Goal: Task Accomplishment & Management: Use online tool/utility

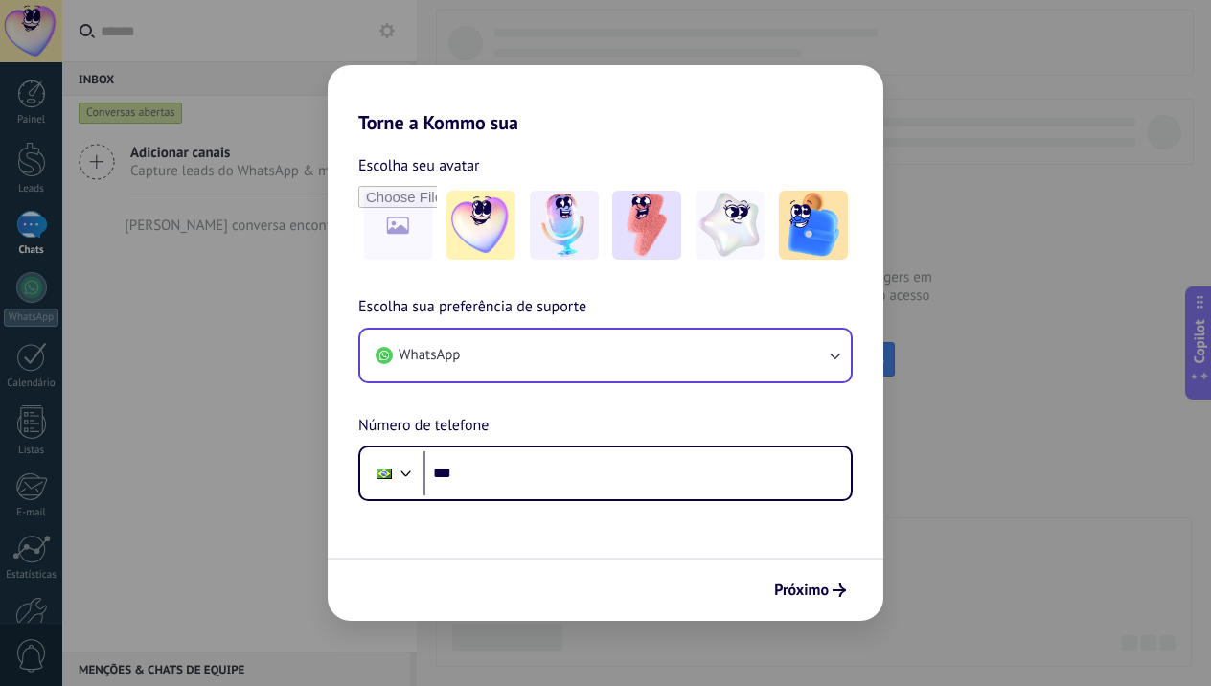
click at [470, 348] on button "WhatsApp" at bounding box center [605, 356] width 490 height 52
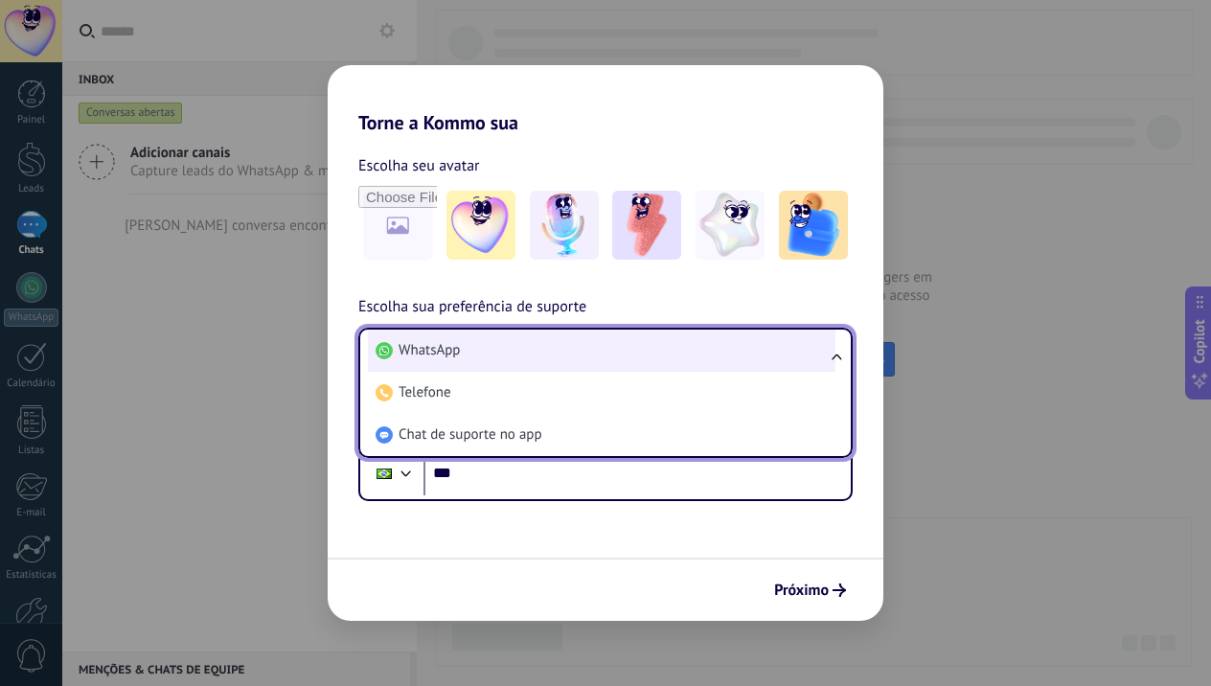
click at [464, 352] on li "WhatsApp" at bounding box center [601, 351] width 467 height 42
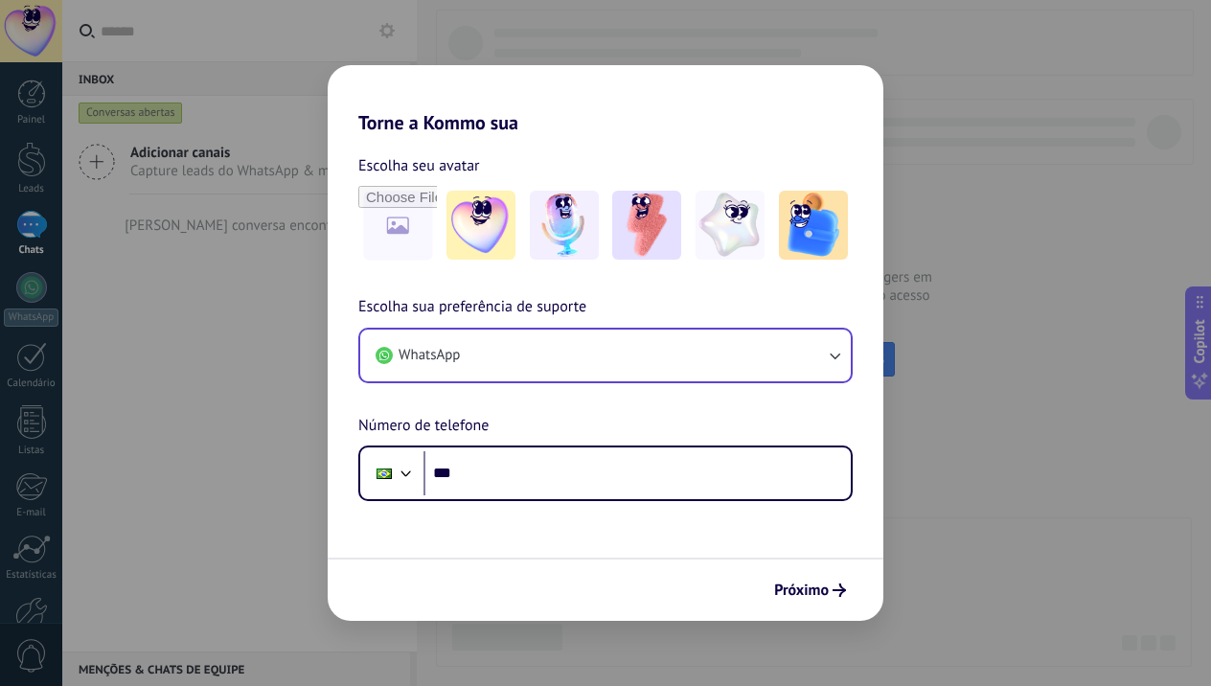
click at [462, 353] on button "WhatsApp" at bounding box center [605, 356] width 490 height 52
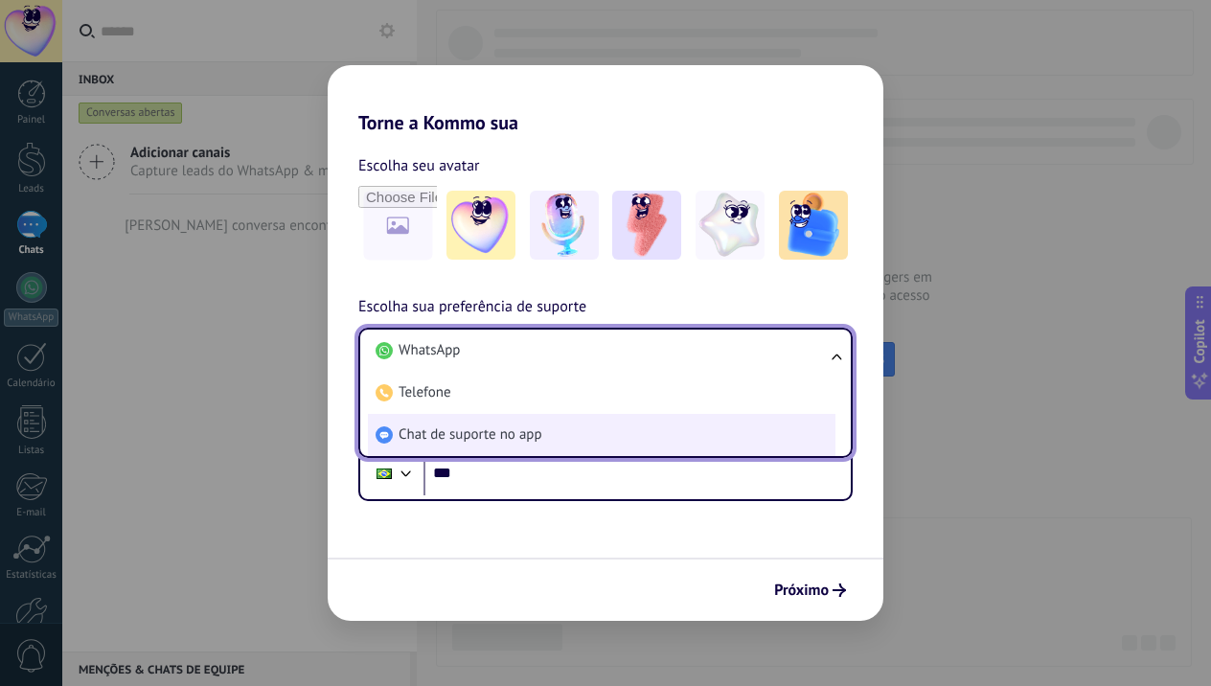
click at [455, 431] on span "Chat de suporte no app" at bounding box center [470, 434] width 144 height 19
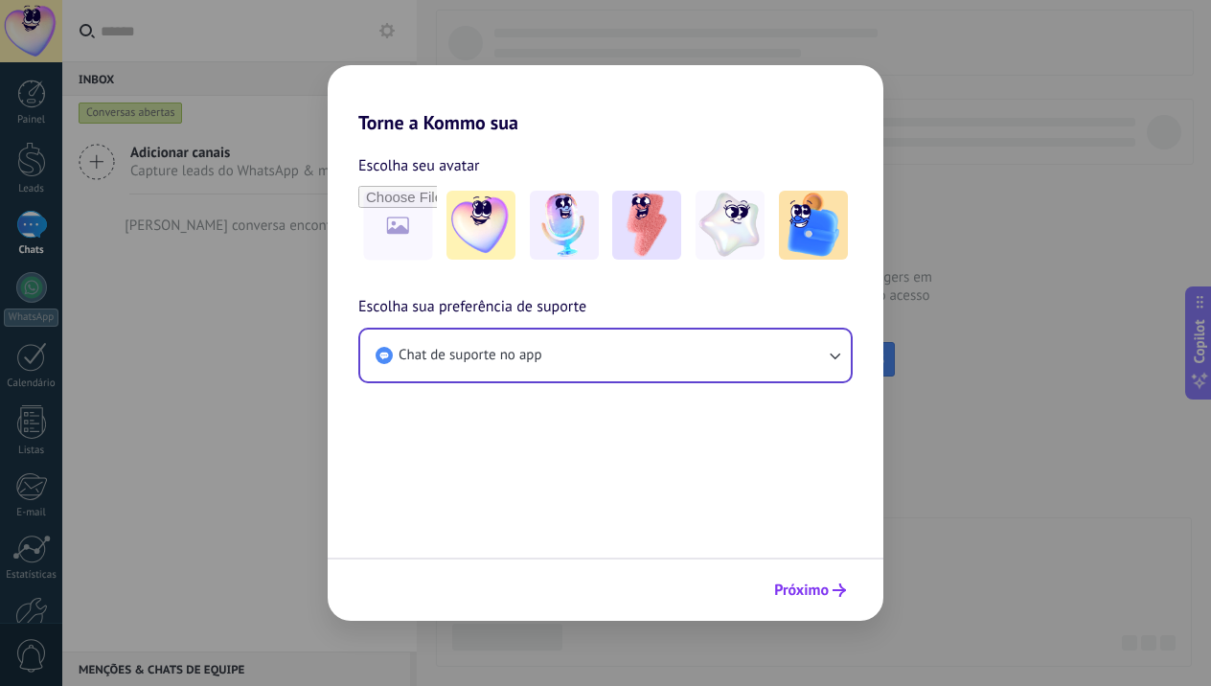
click at [838, 593] on icon "submit" at bounding box center [838, 589] width 13 height 13
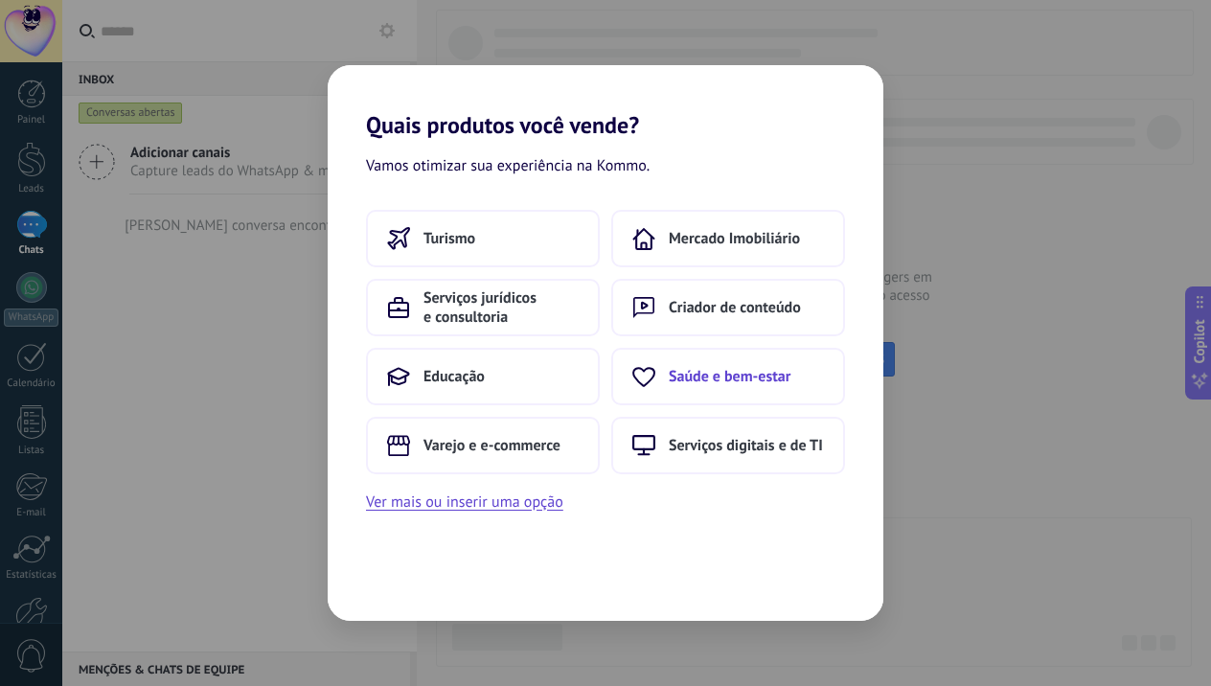
click at [736, 376] on span "Saúde e bem-estar" at bounding box center [730, 376] width 122 height 19
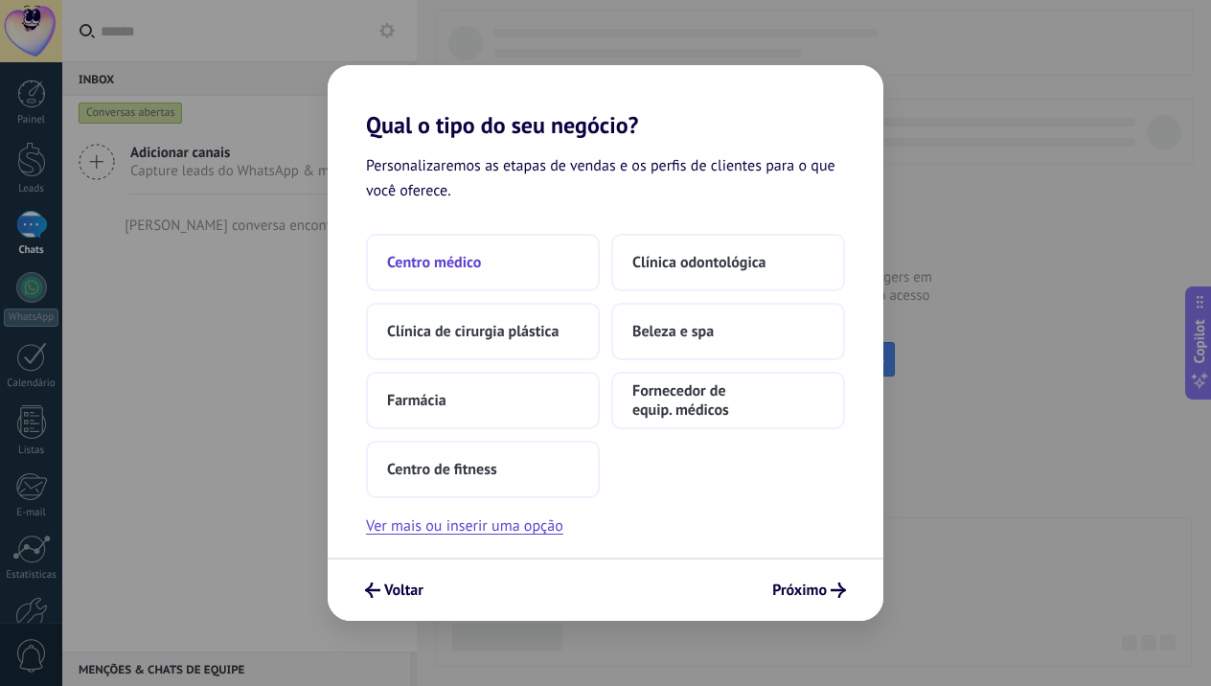
click at [492, 251] on button "Centro médico" at bounding box center [483, 262] width 234 height 57
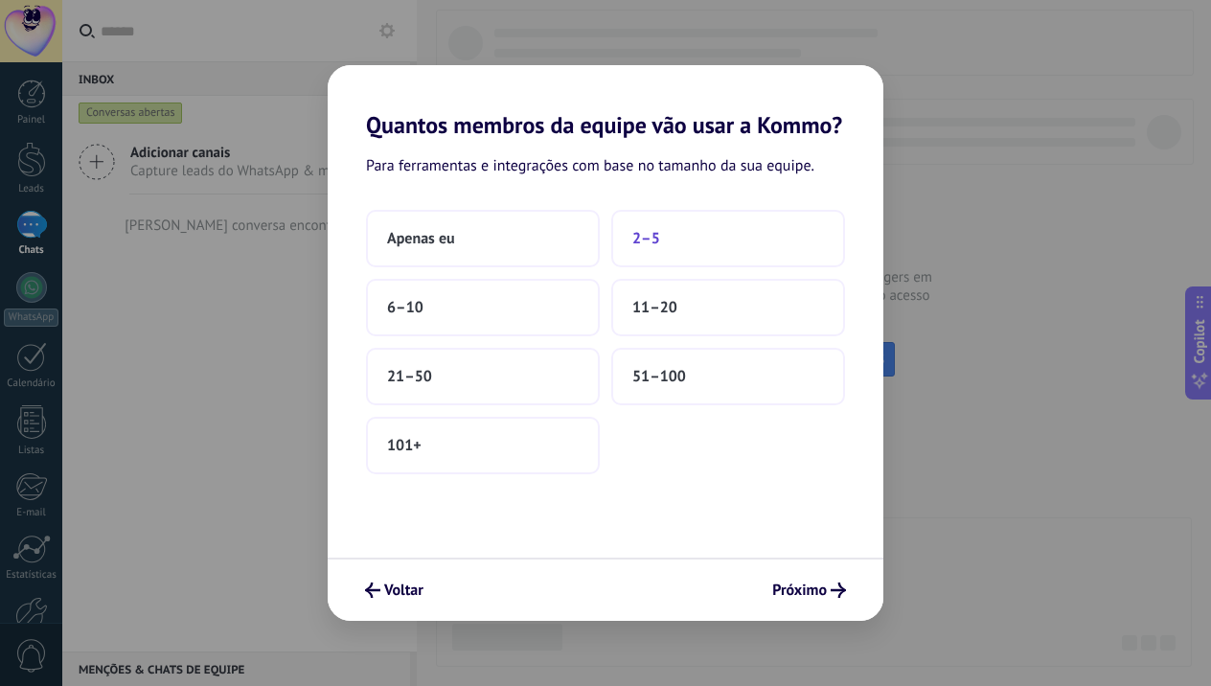
click at [636, 240] on span "2–5" at bounding box center [646, 238] width 28 height 19
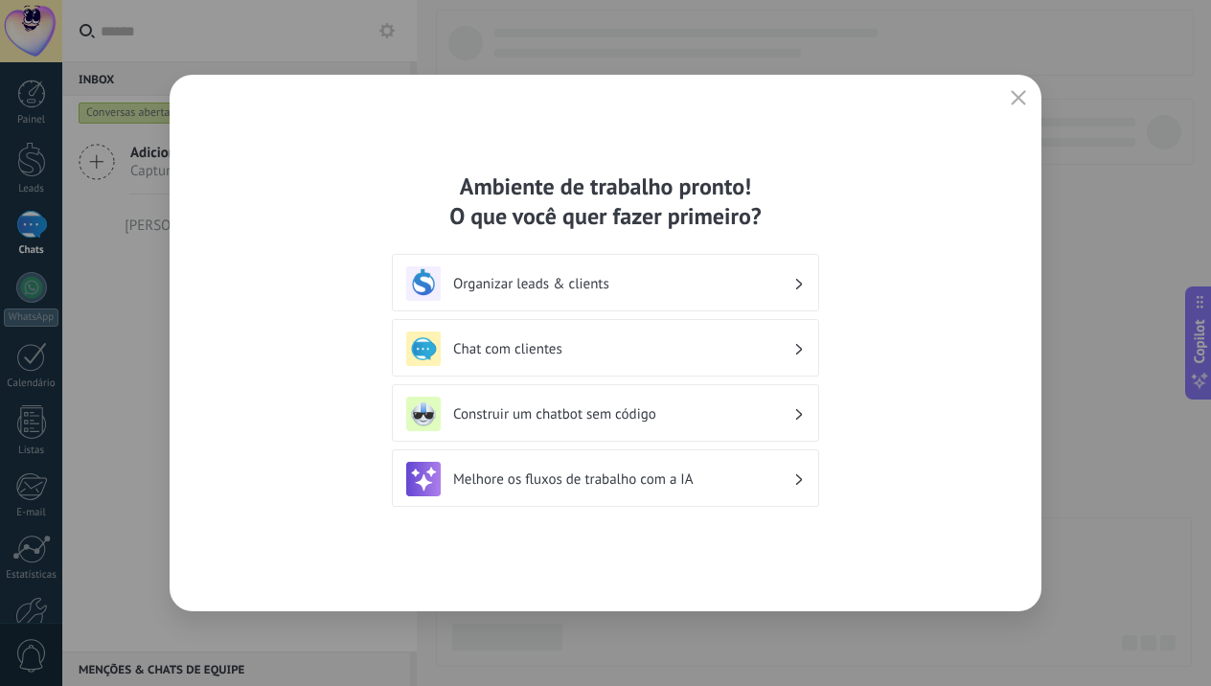
click at [671, 265] on div "Organizar leads & clients" at bounding box center [605, 282] width 427 height 57
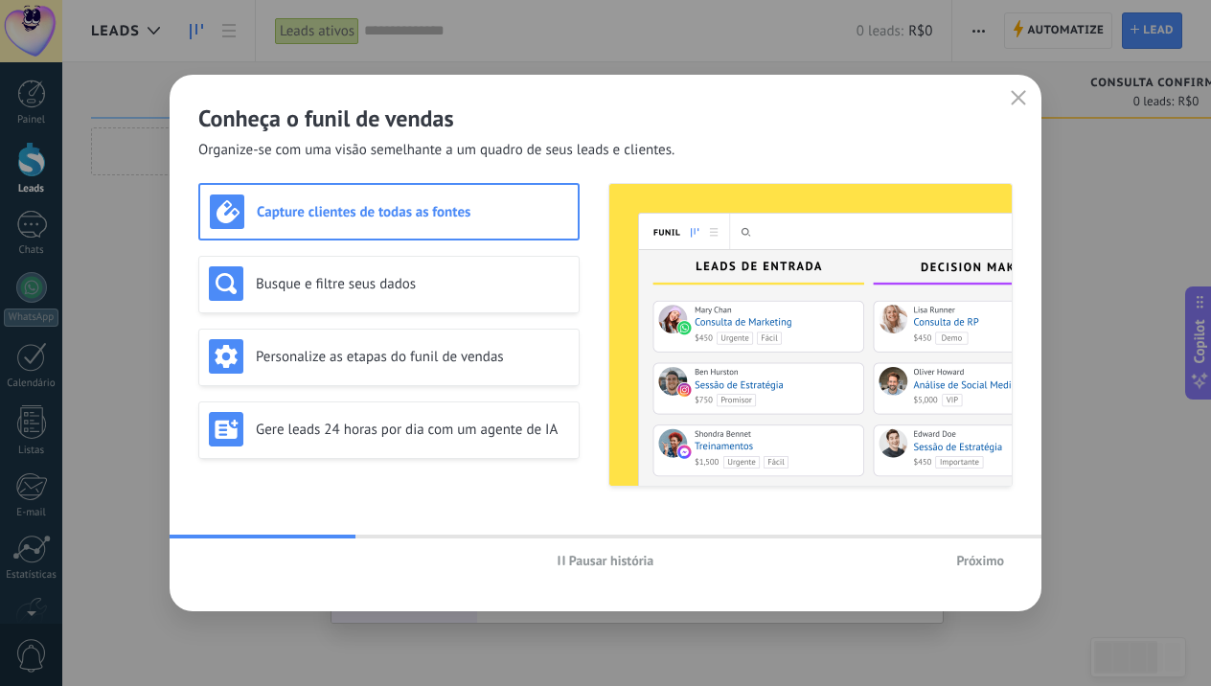
click at [976, 562] on span "Próximo" at bounding box center [980, 560] width 48 height 13
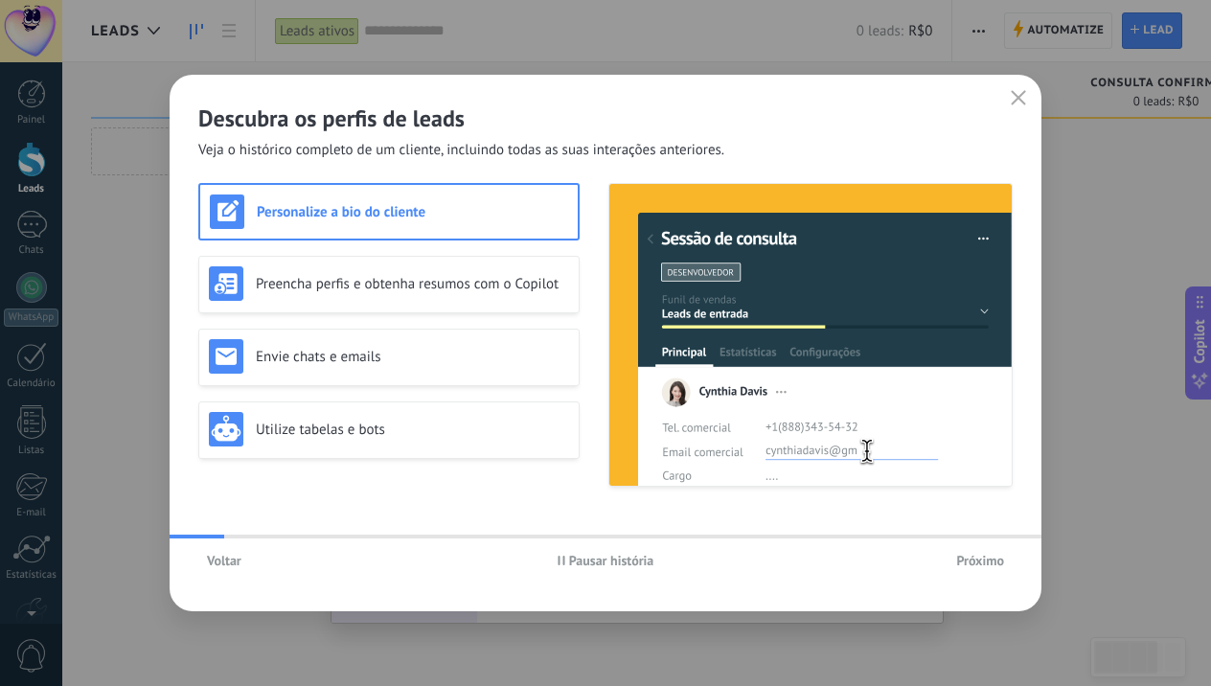
click at [976, 560] on span "Próximo" at bounding box center [980, 560] width 48 height 13
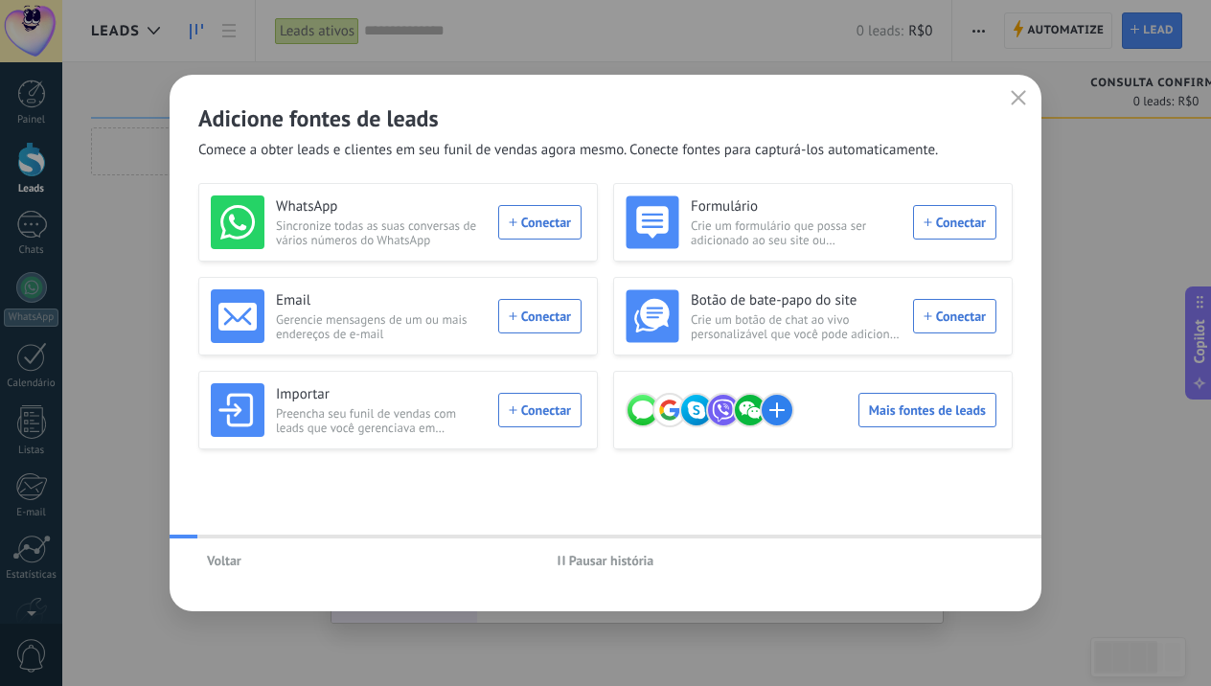
click at [976, 560] on div "Voltar Pausar história" at bounding box center [606, 560] width 872 height 44
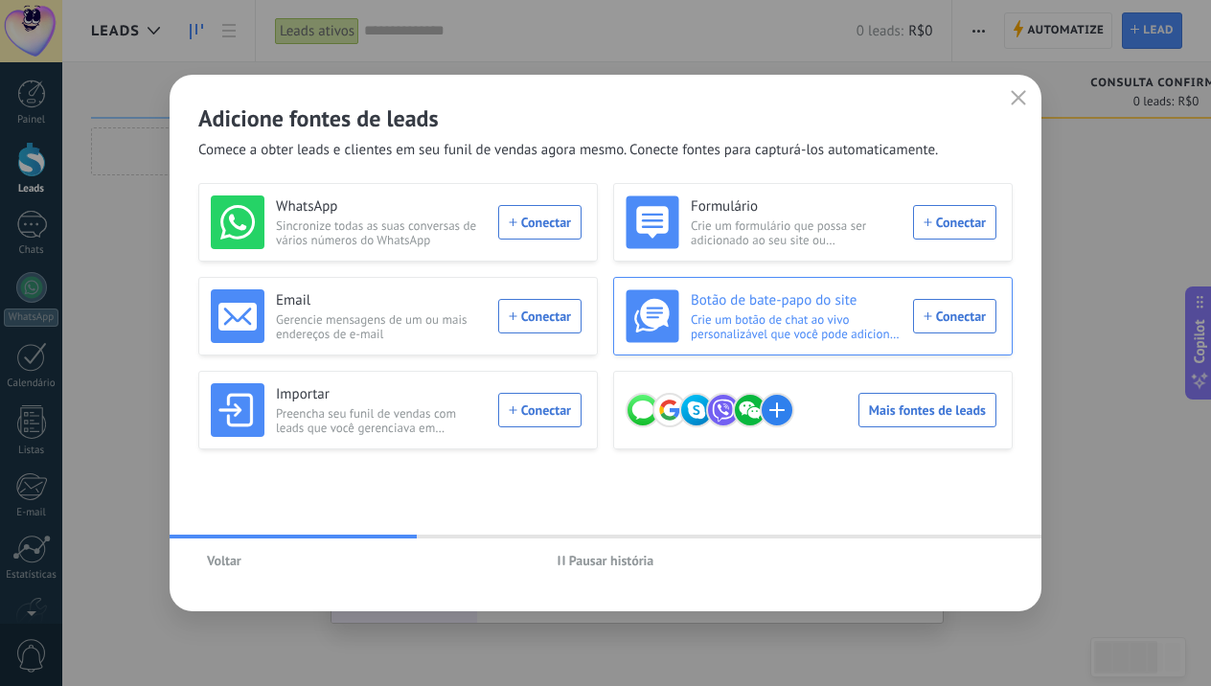
drag, startPoint x: 1015, startPoint y: 102, endPoint x: 933, endPoint y: 345, distance: 256.0
click at [933, 345] on div "Adicione fontes de leads Comece a obter leads e clientes em seu funil de vendas…" at bounding box center [606, 343] width 872 height 536
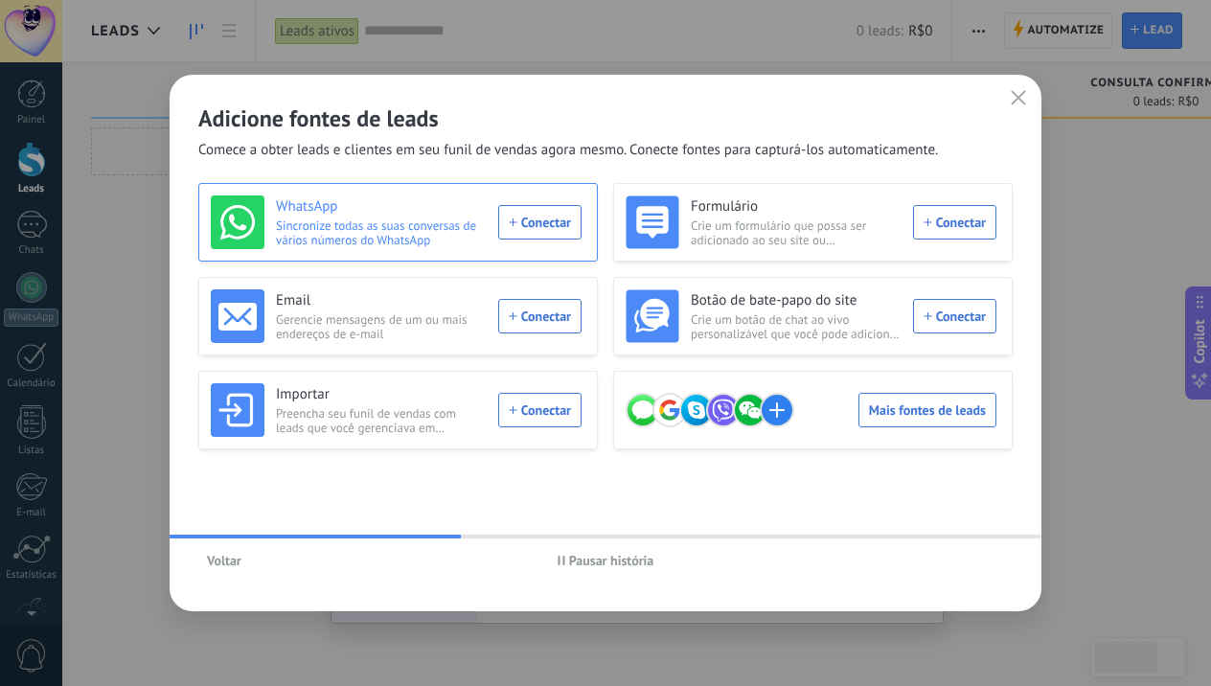
click at [512, 230] on div "WhatsApp Sincronize todas as suas conversas de vários números do WhatsApp Conec…" at bounding box center [396, 222] width 371 height 54
